Goal: Task Accomplishment & Management: Manage account settings

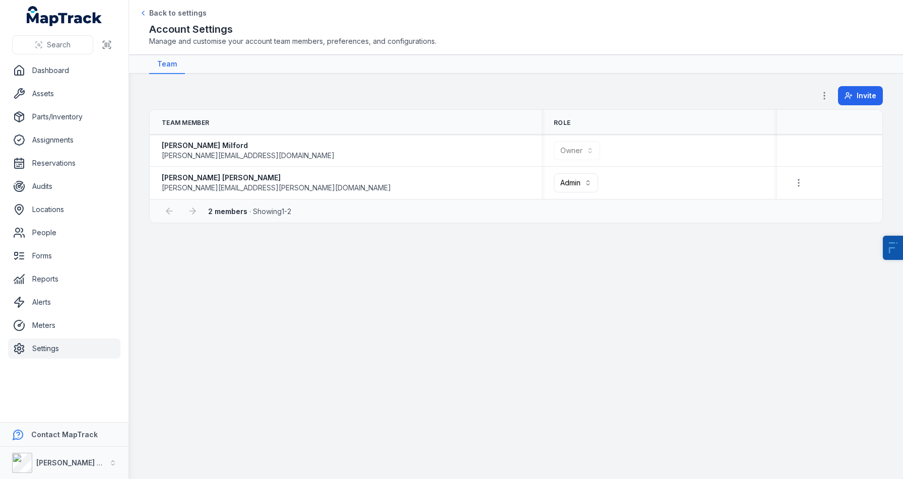
click at [343, 326] on main "**********" at bounding box center [516, 276] width 774 height 405
click at [49, 343] on link "Settings" at bounding box center [64, 349] width 112 height 20
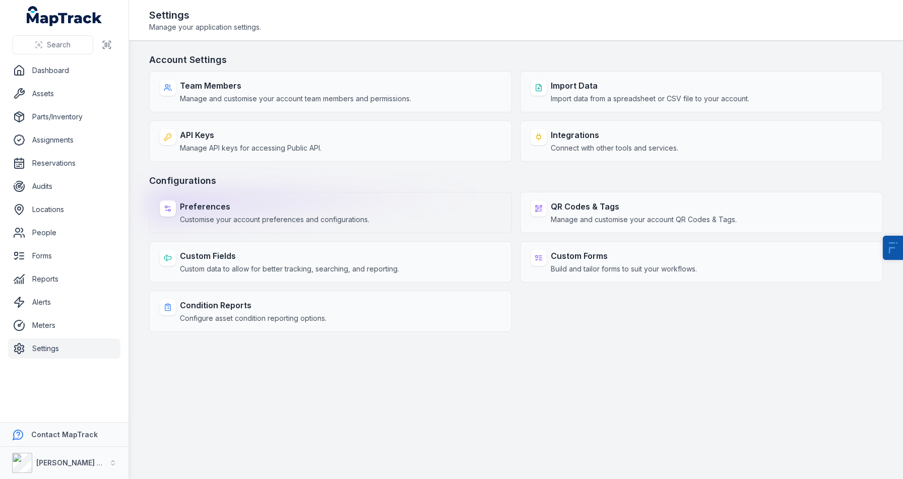
click at [244, 218] on span "Customise your account preferences and configurations." at bounding box center [274, 220] width 189 height 10
select select "***"
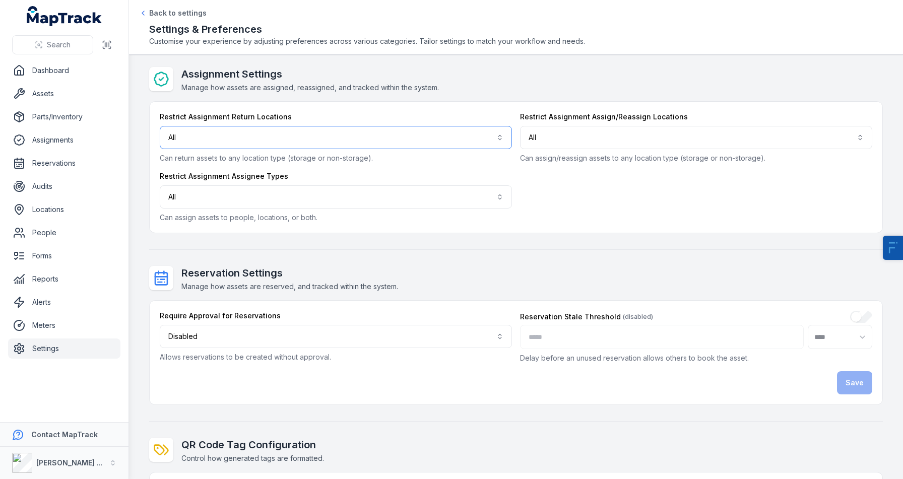
click at [207, 147] on button "All ***" at bounding box center [336, 137] width 352 height 23
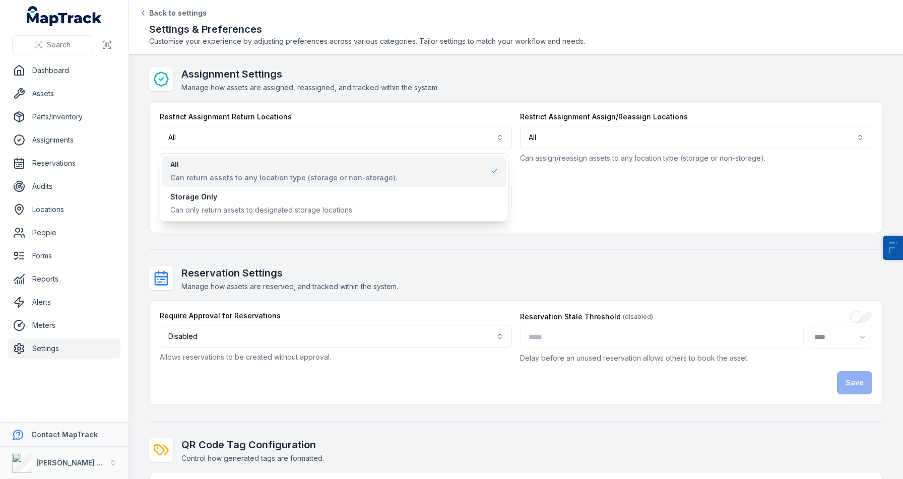
click at [357, 269] on div "Assignment Settings Manage how assets are assigned, reassigned, and tracked wit…" at bounding box center [516, 377] width 734 height 620
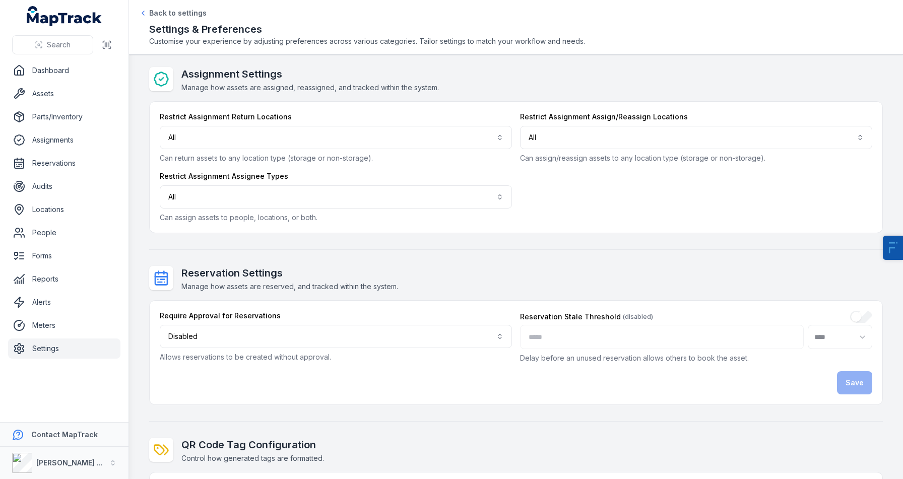
click at [248, 171] on label "Restrict Assignment Assignee Types" at bounding box center [224, 176] width 128 height 10
click at [257, 188] on button "All ***" at bounding box center [336, 196] width 352 height 23
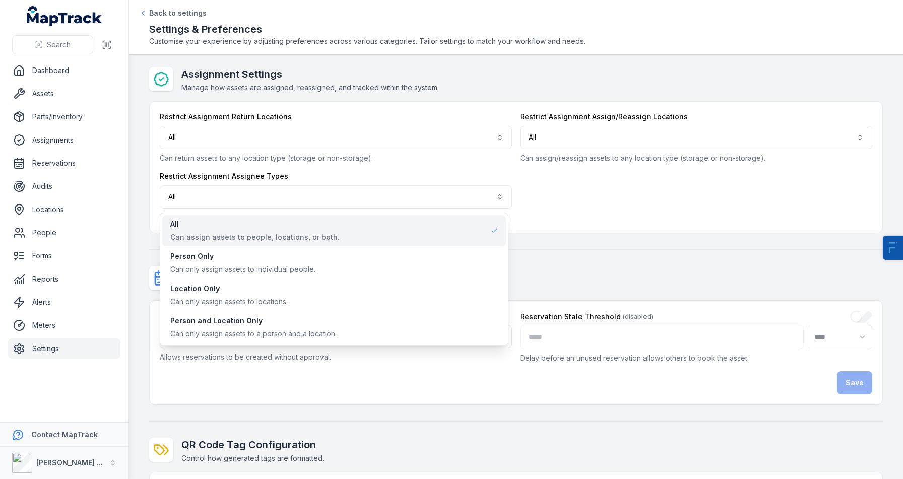
click at [56, 354] on div "Search Dashboard Assets Parts/Inventory Assignments Reservations Audits Locatio…" at bounding box center [451, 239] width 903 height 479
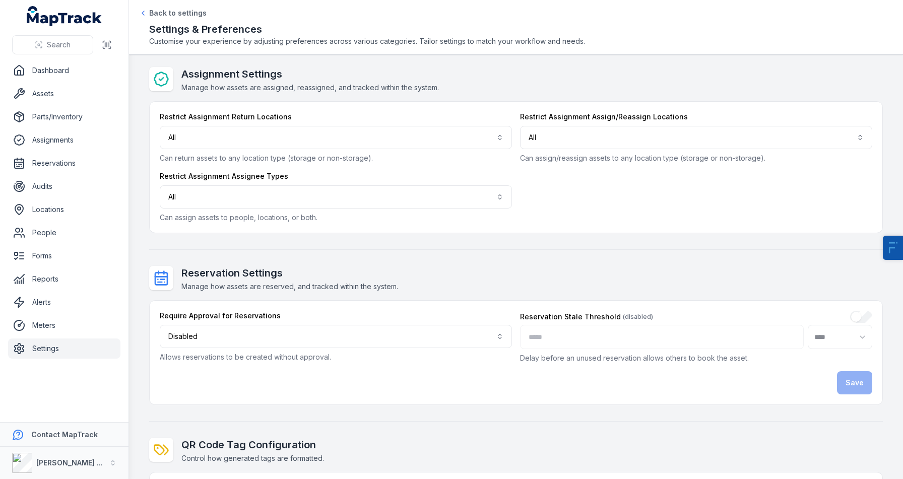
click at [50, 351] on link "Settings" at bounding box center [64, 349] width 112 height 20
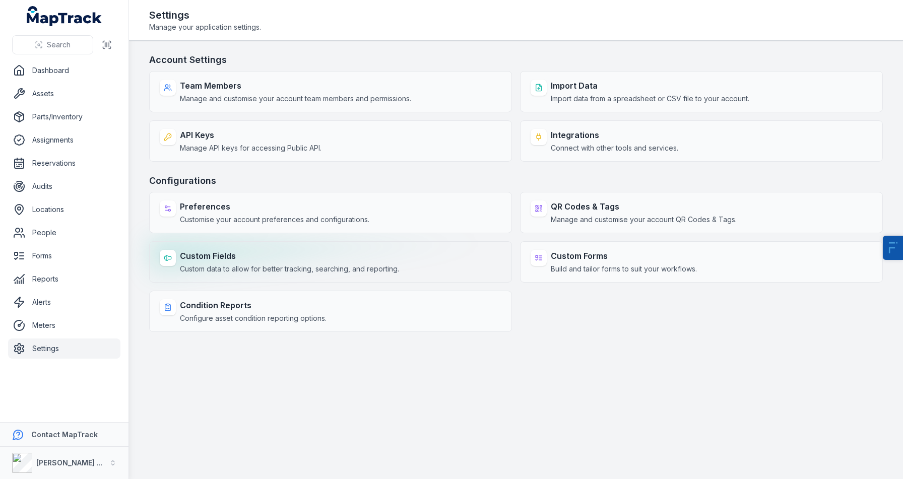
click at [308, 251] on strong "Custom Fields" at bounding box center [289, 256] width 219 height 12
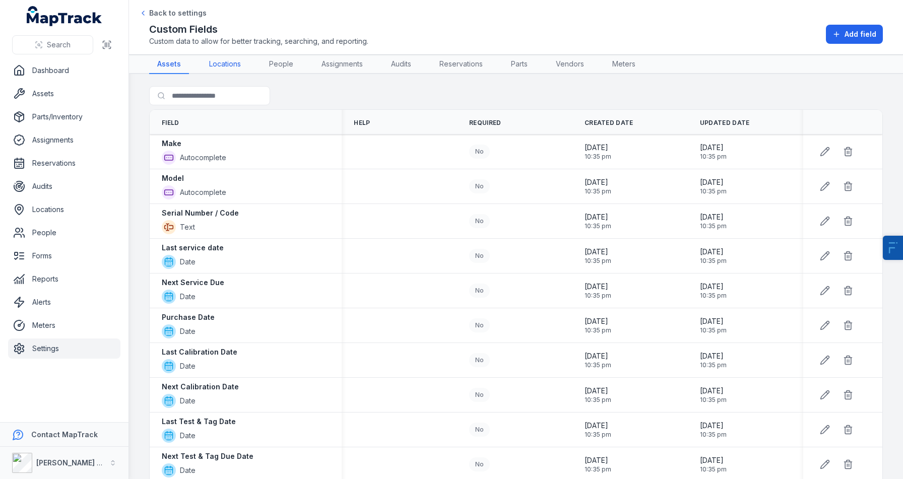
click at [215, 61] on link "Locations" at bounding box center [225, 64] width 48 height 19
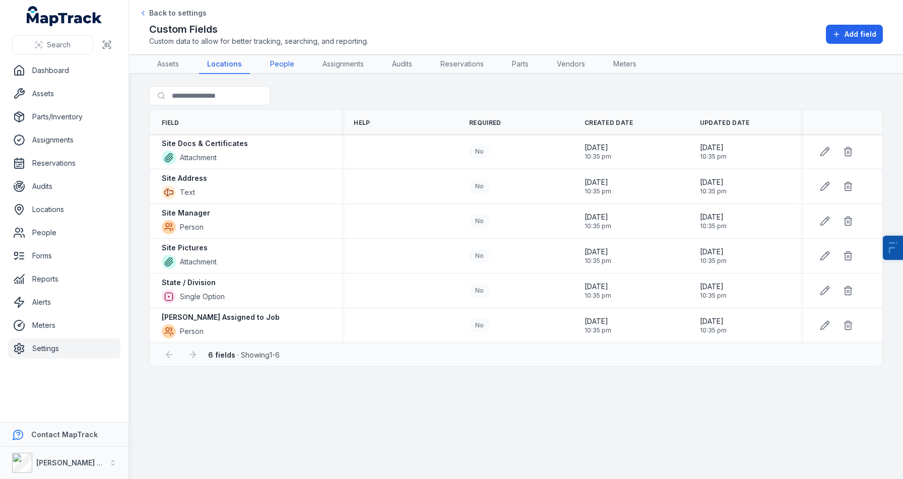
click at [282, 72] on link "People" at bounding box center [282, 64] width 40 height 19
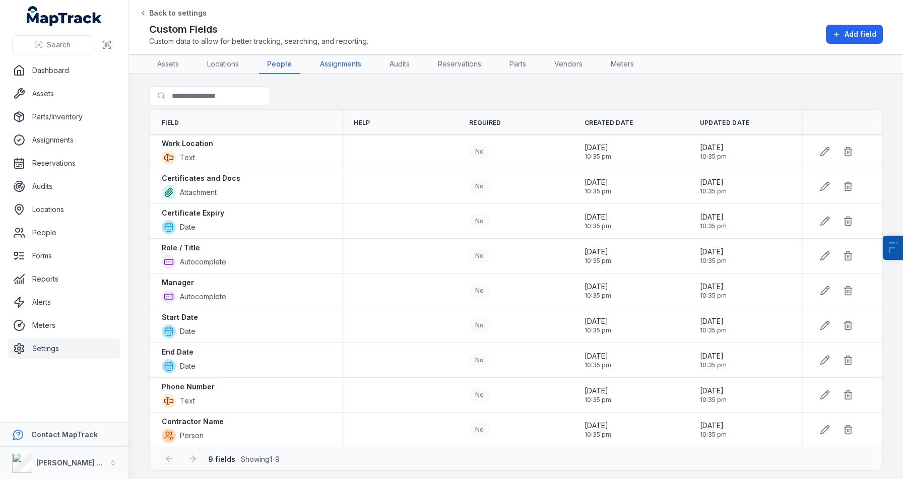
click at [334, 63] on link "Assignments" at bounding box center [340, 64] width 57 height 19
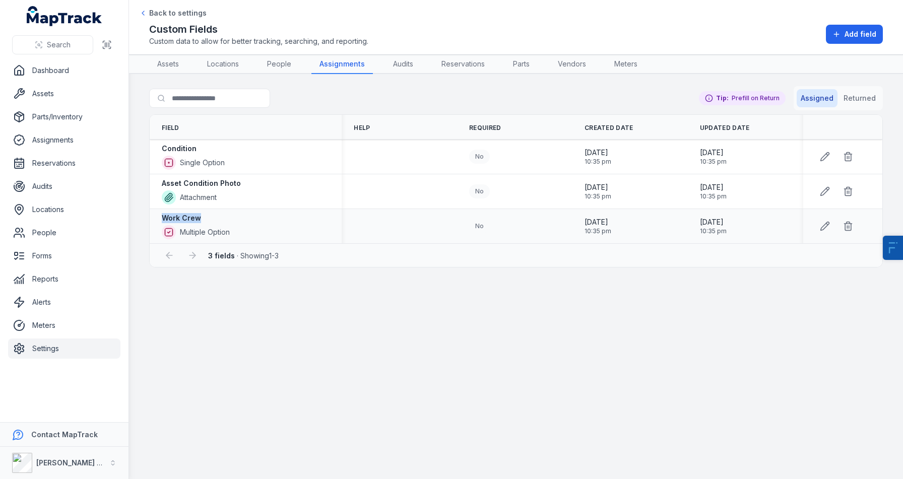
drag, startPoint x: 198, startPoint y: 220, endPoint x: 159, endPoint y: 212, distance: 39.5
click at [159, 212] on div "Work Crew Multiple Option" at bounding box center [246, 226] width 192 height 34
click at [313, 94] on div "Search for fields Assigned Returned Tip: Prefill on Return" at bounding box center [516, 100] width 734 height 28
click at [62, 99] on link "Assets" at bounding box center [64, 94] width 112 height 20
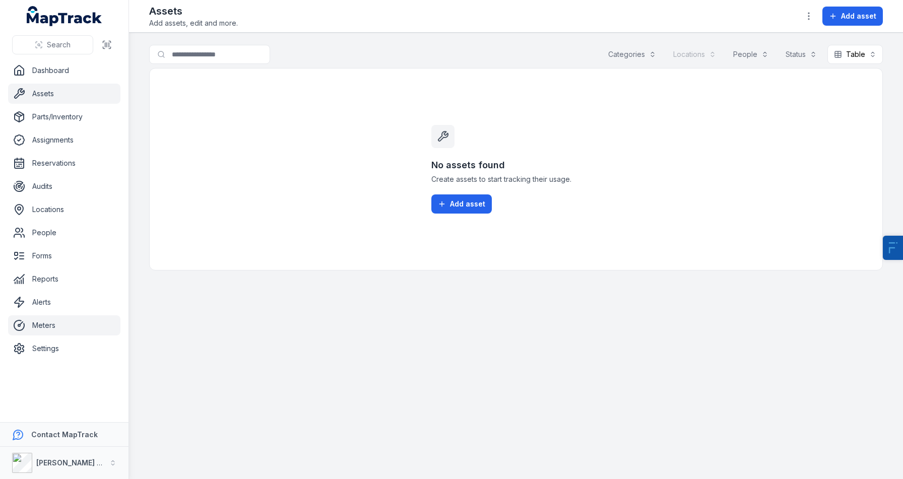
click at [54, 320] on link "Meters" at bounding box center [64, 325] width 112 height 20
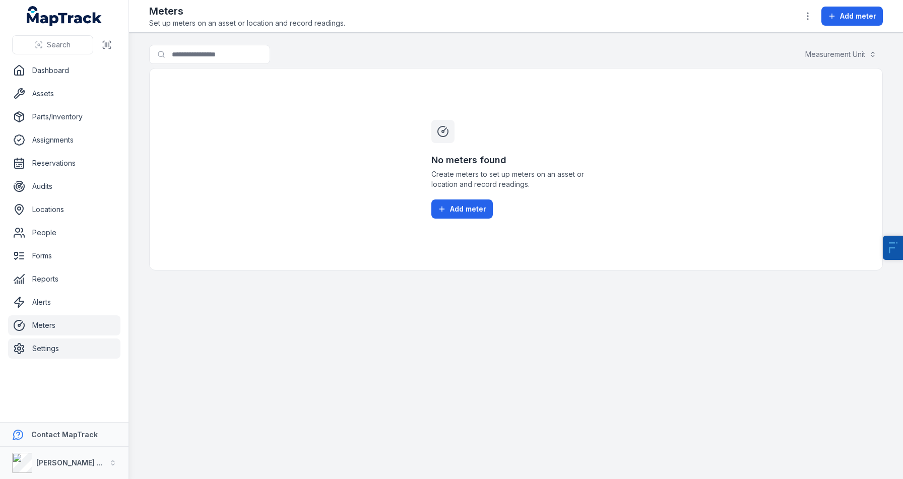
click at [51, 341] on link "Settings" at bounding box center [64, 349] width 112 height 20
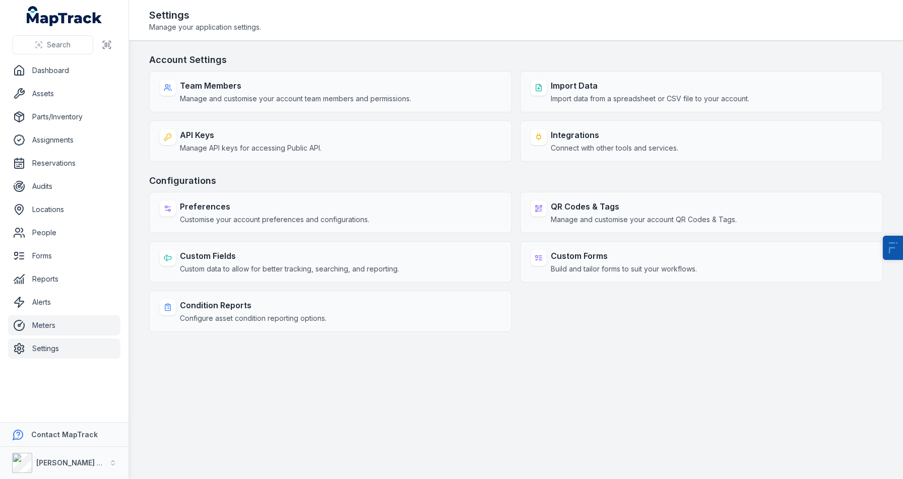
click at [35, 328] on link "Meters" at bounding box center [64, 325] width 112 height 20
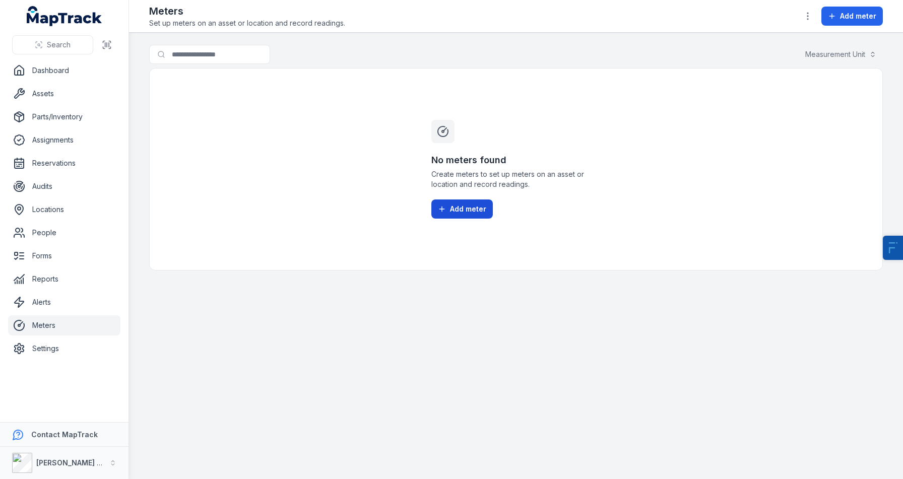
click at [444, 208] on icon at bounding box center [442, 209] width 8 height 8
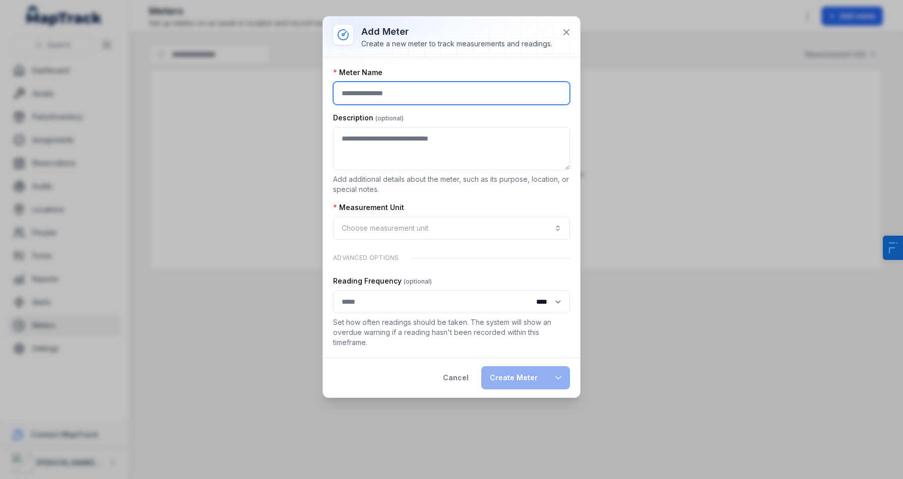
click at [372, 92] on input ":r1k:-form-item-label" at bounding box center [451, 93] width 237 height 23
type input "**********"
click at [357, 232] on button "Choose measurement unit" at bounding box center [451, 228] width 237 height 23
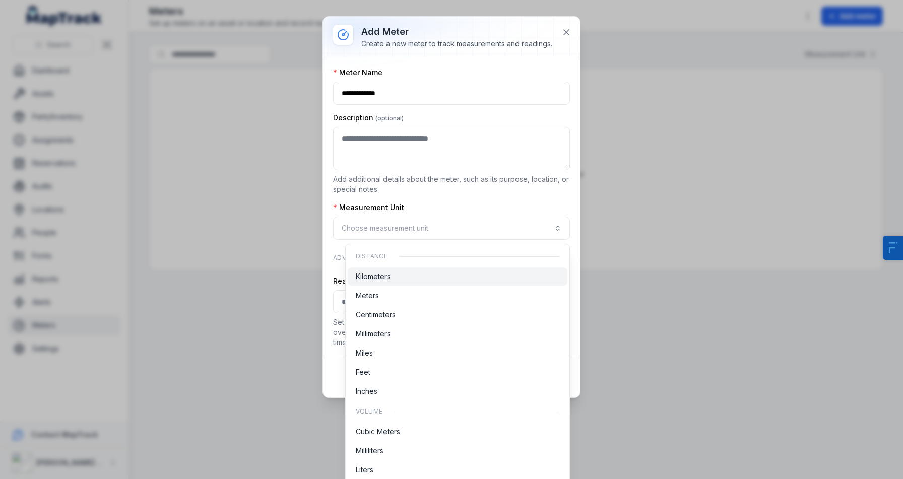
click at [400, 277] on div "Kilometers" at bounding box center [458, 277] width 204 height 10
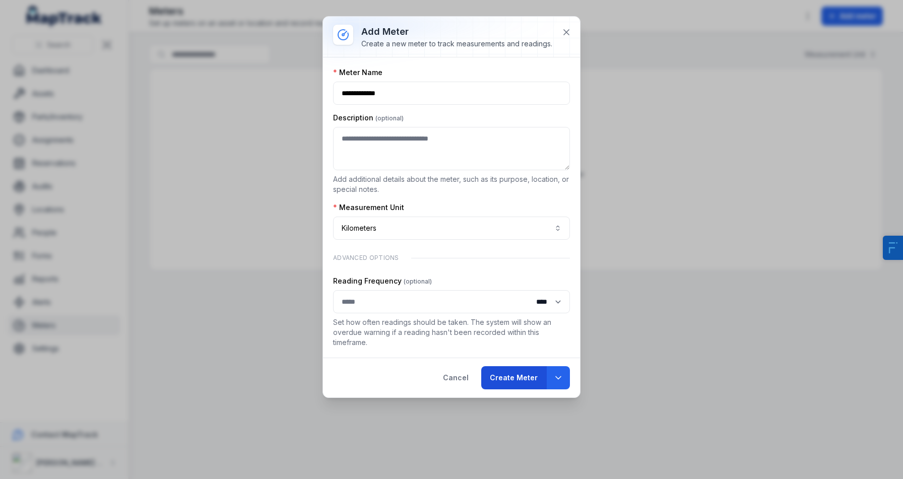
click at [502, 382] on button "Create Meter" at bounding box center [513, 377] width 65 height 23
